Goal: Task Accomplishment & Management: Complete application form

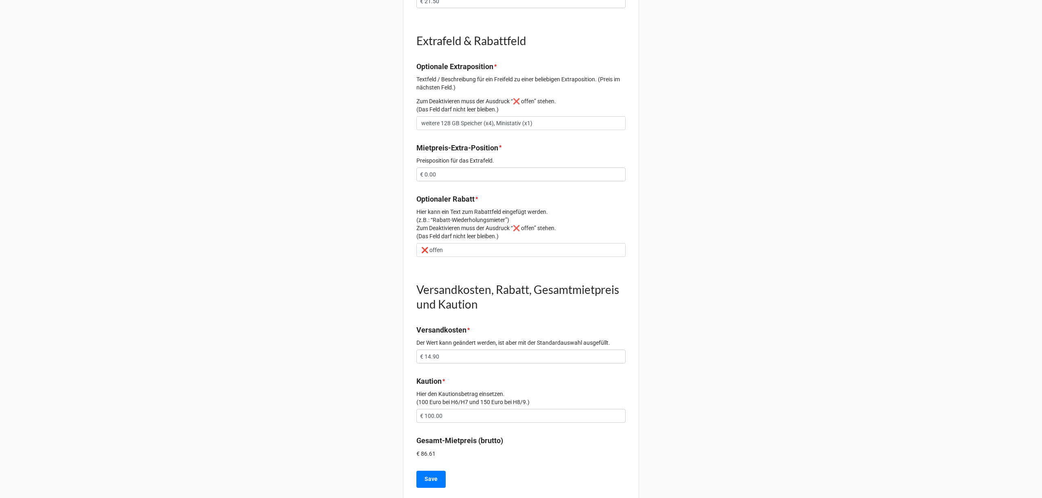
scroll to position [692, 0]
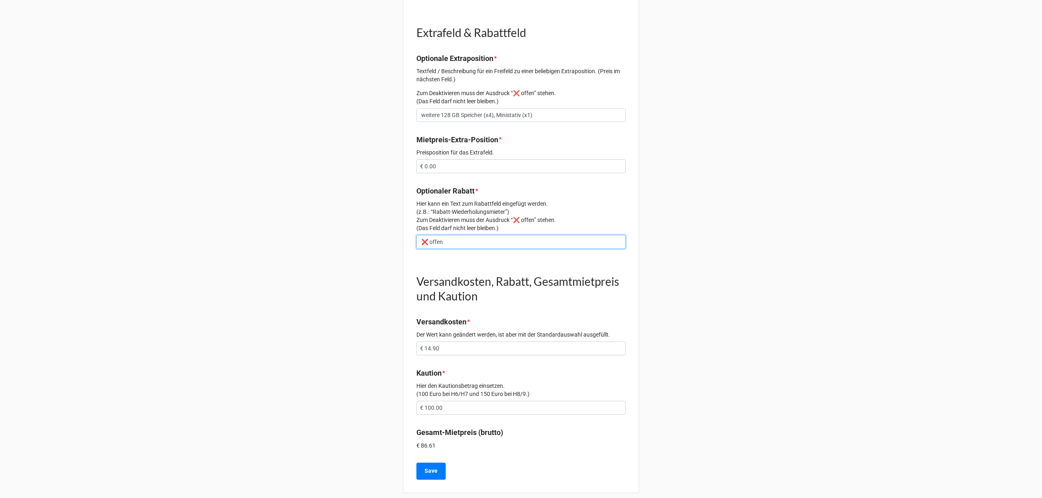
drag, startPoint x: 415, startPoint y: 228, endPoint x: 378, endPoint y: 235, distance: 37.7
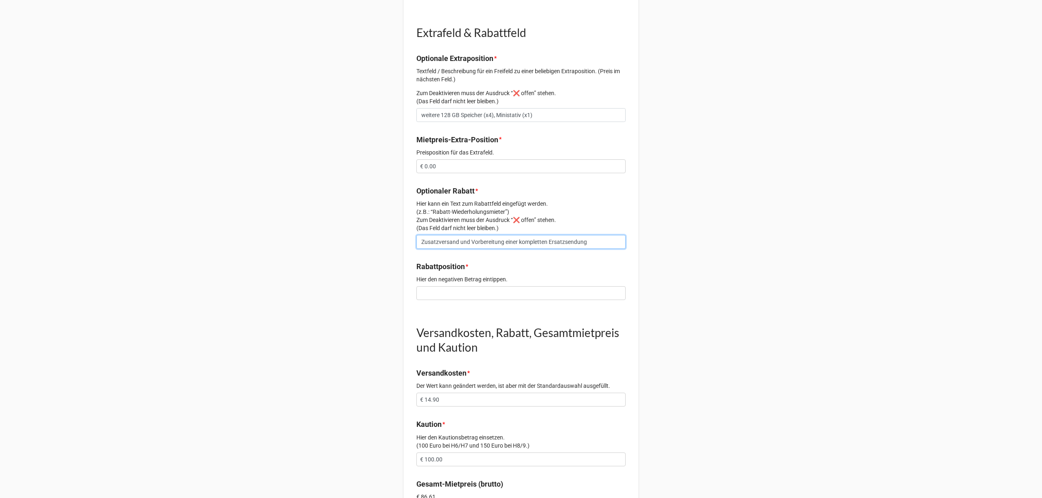
type input "Zusatzversand und Vorbereitung einer kompletten Ersatzsendung"
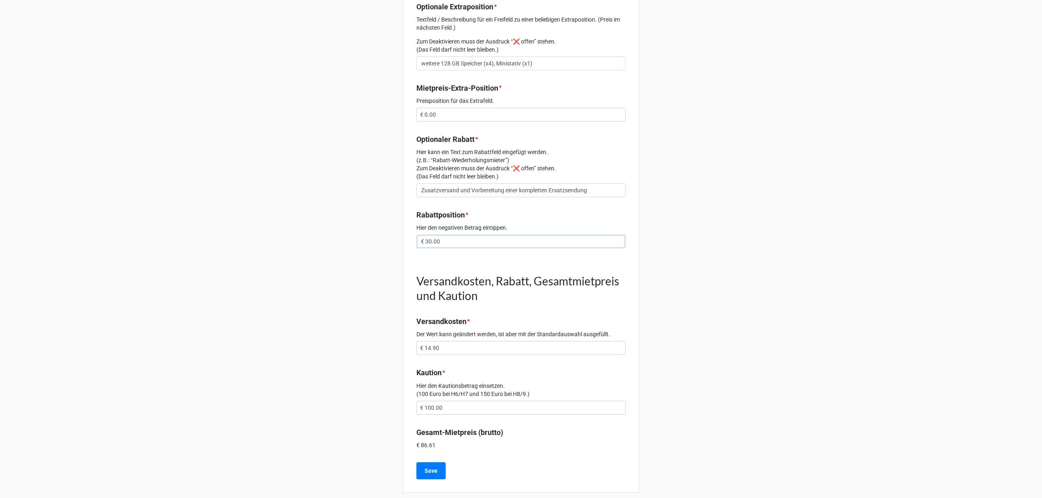
type input "€ 30.00"
click at [433, 401] on input "€ 100.00" at bounding box center [520, 408] width 209 height 14
type input "€ 70.00"
click at [424, 463] on button "Save" at bounding box center [430, 471] width 29 height 17
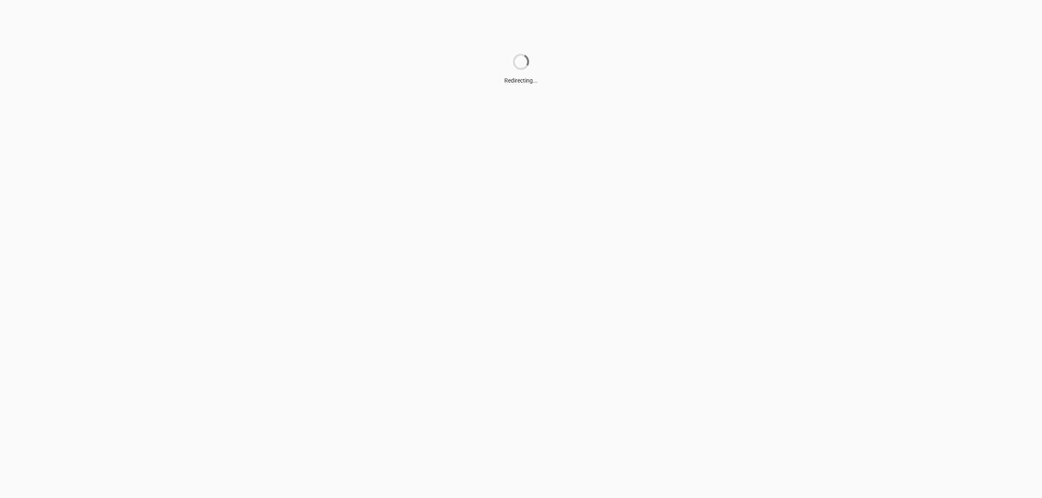
scroll to position [0, 0]
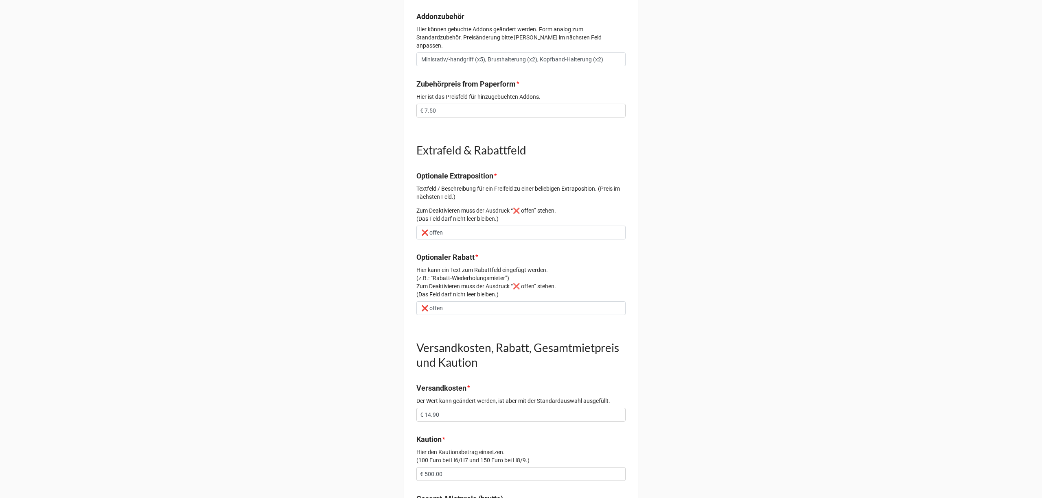
scroll to position [640, 0]
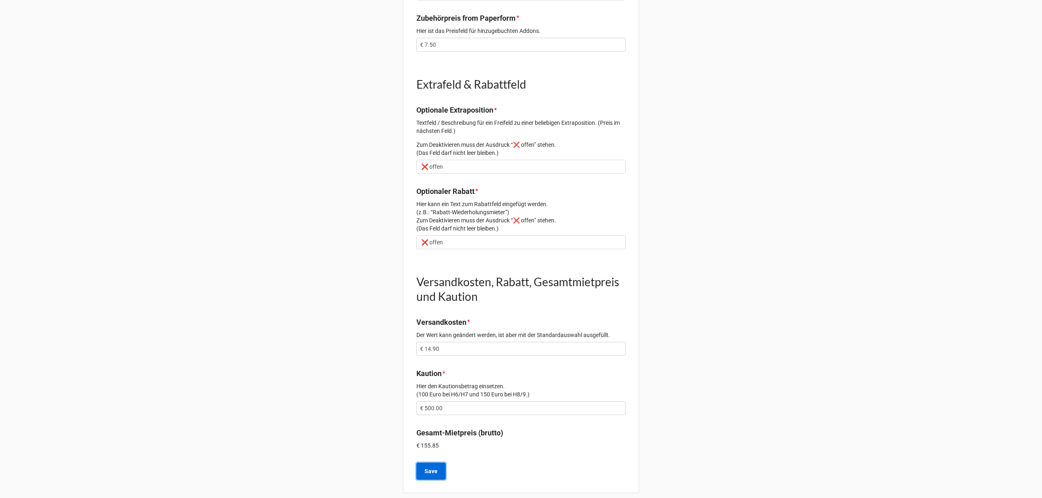
click at [428, 468] on b "Save" at bounding box center [430, 472] width 13 height 9
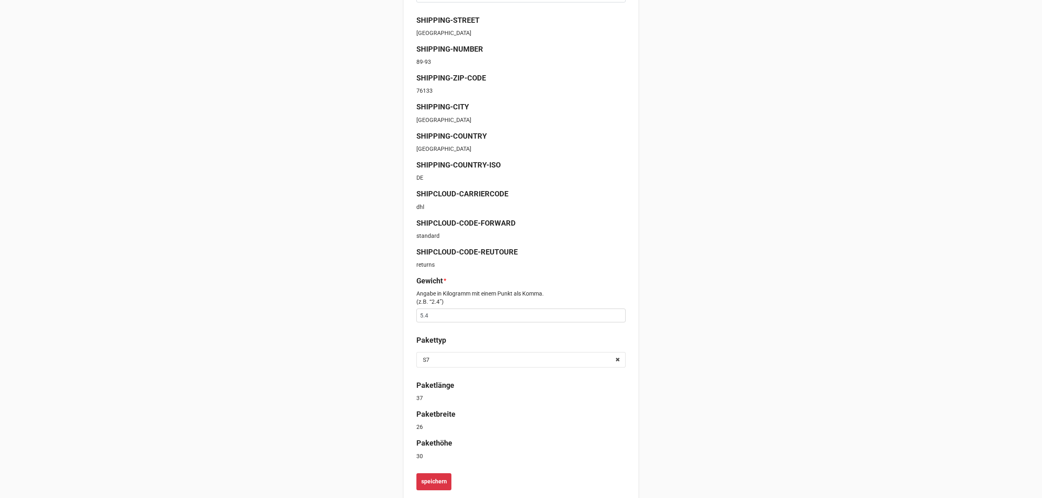
scroll to position [217, 0]
click at [438, 480] on b "speichern" at bounding box center [434, 481] width 26 height 9
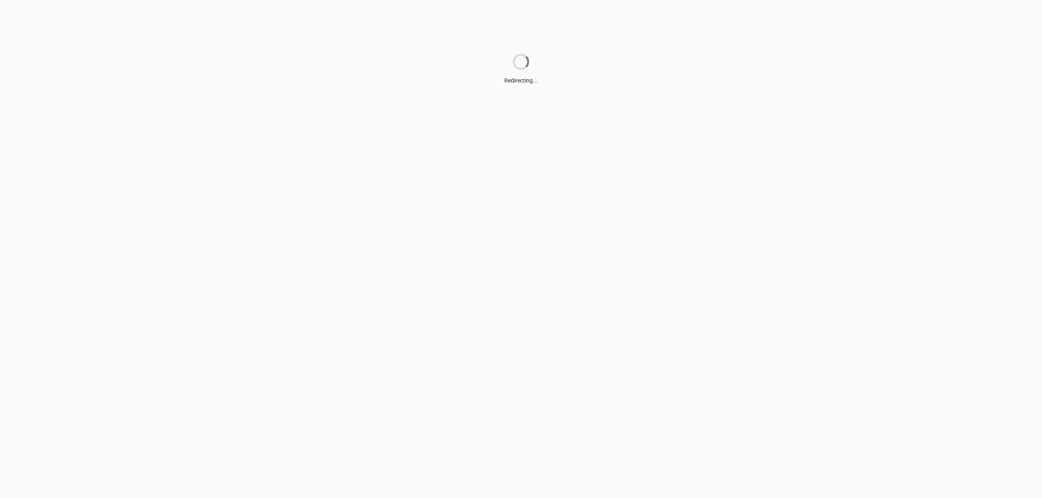
scroll to position [0, 0]
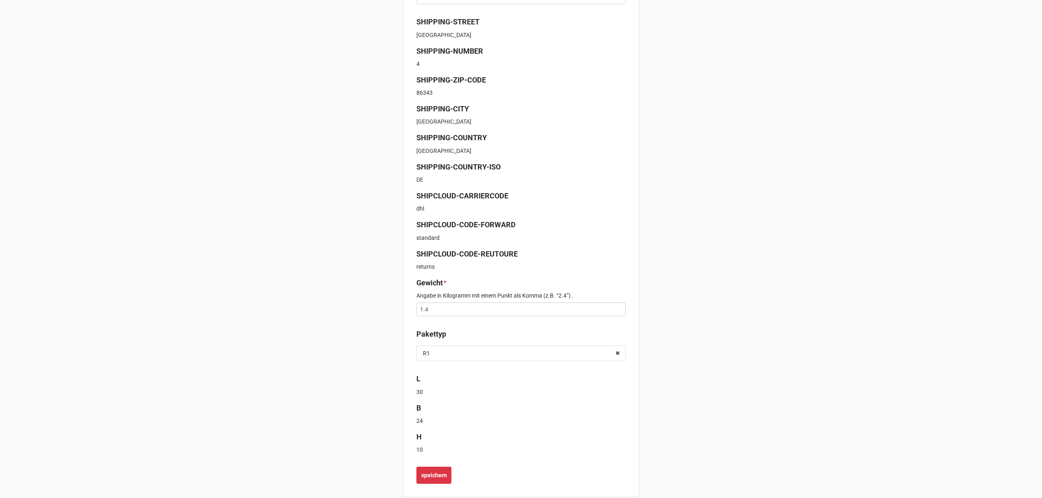
scroll to position [198, 0]
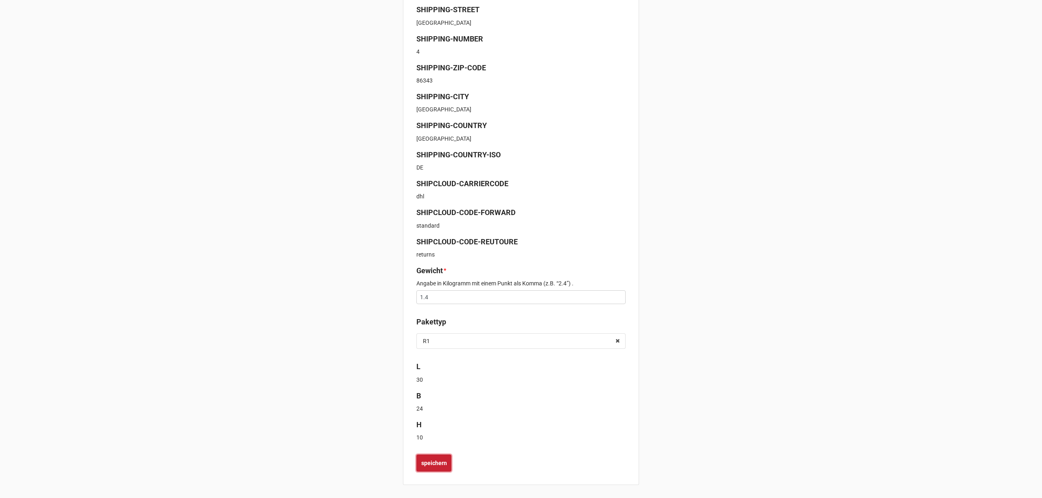
click at [430, 469] on button "speichern" at bounding box center [433, 463] width 35 height 17
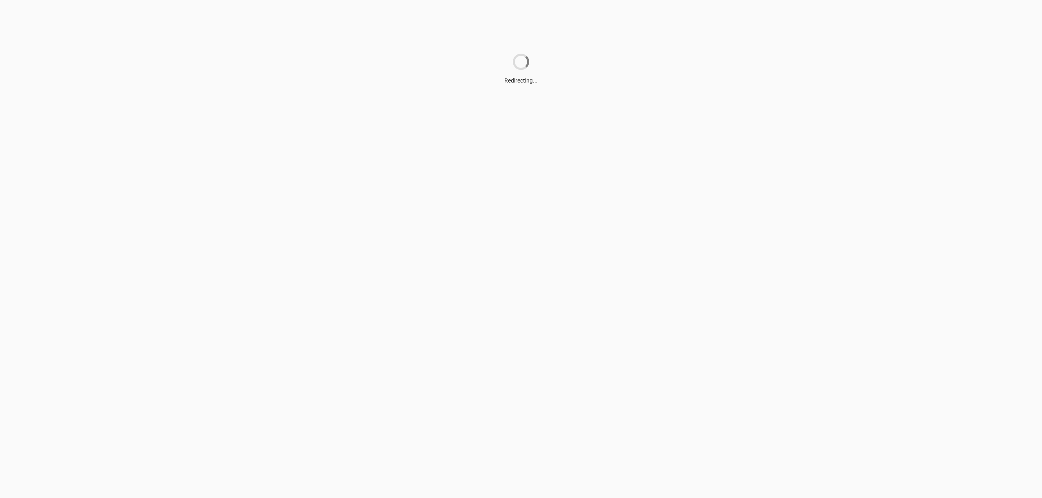
scroll to position [0, 0]
